Goal: Find specific page/section: Find specific page/section

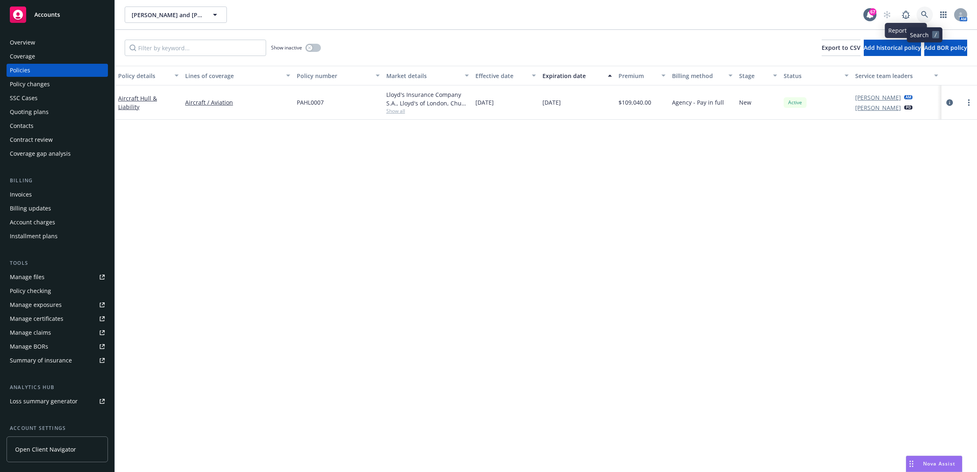
click at [922, 15] on icon at bounding box center [924, 14] width 7 height 7
